Goal: Task Accomplishment & Management: Use online tool/utility

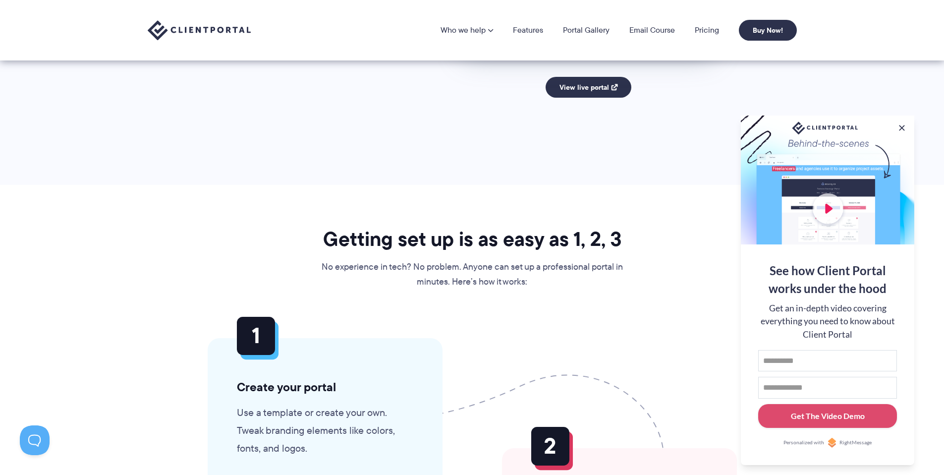
scroll to position [1856, 0]
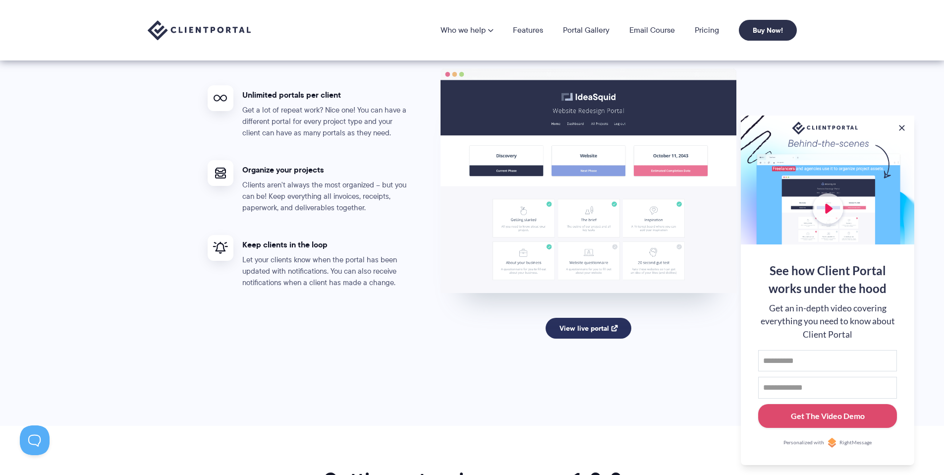
click at [581, 333] on link "View live portal" at bounding box center [589, 328] width 86 height 21
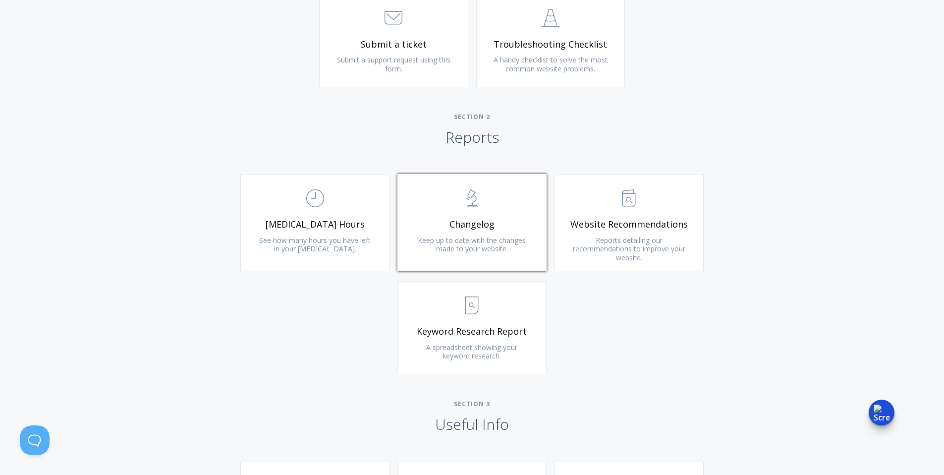
scroll to position [810, 0]
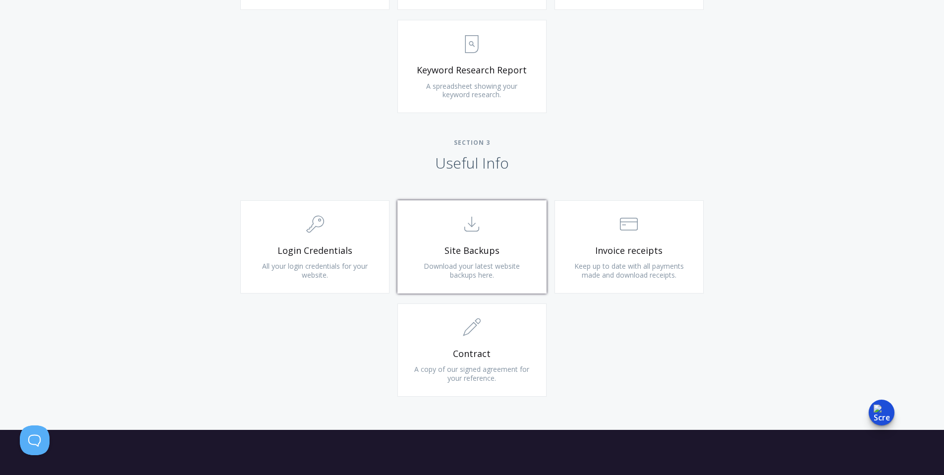
click at [526, 268] on link ".st0{fill:none;stroke:#000000;stroke-width:2;stroke-miterlimit:10;} Untitled-15…" at bounding box center [471, 246] width 149 height 93
